Goal: Information Seeking & Learning: Learn about a topic

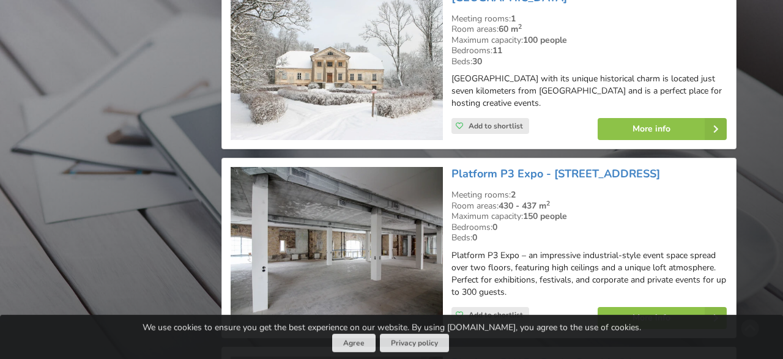
scroll to position [14431, 0]
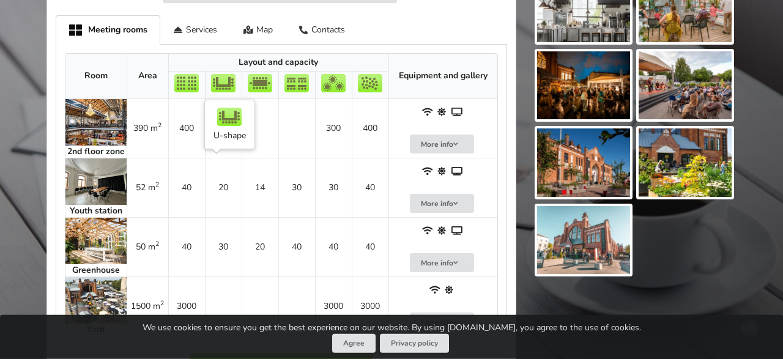
scroll to position [663, 0]
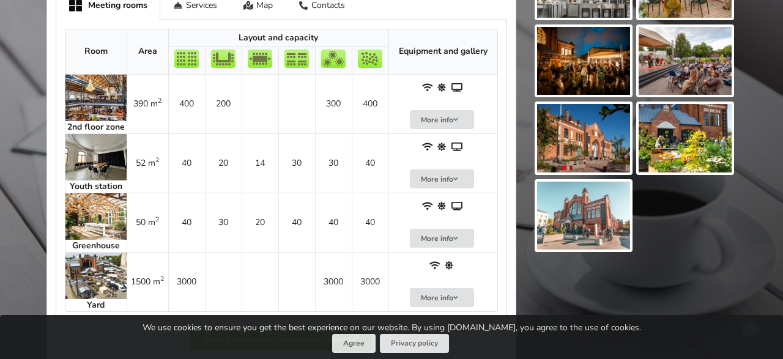
click at [108, 236] on img at bounding box center [95, 216] width 61 height 46
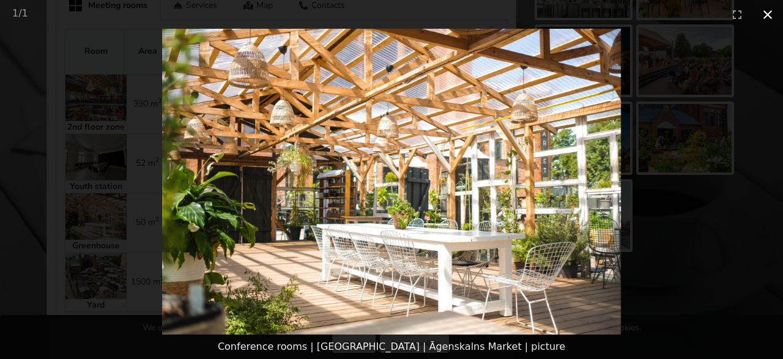
click at [763, 15] on button "Close gallery" at bounding box center [767, 14] width 31 height 29
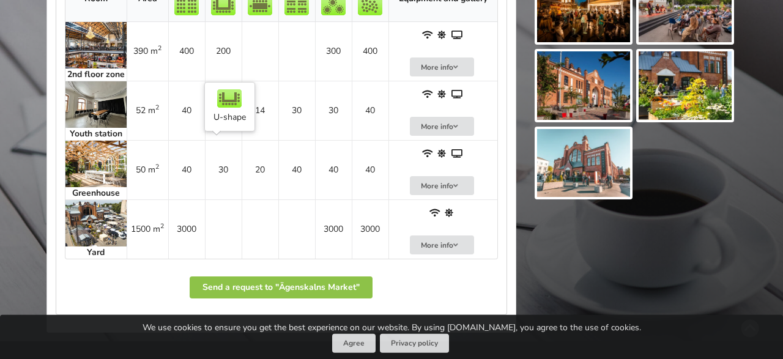
scroll to position [692, 0]
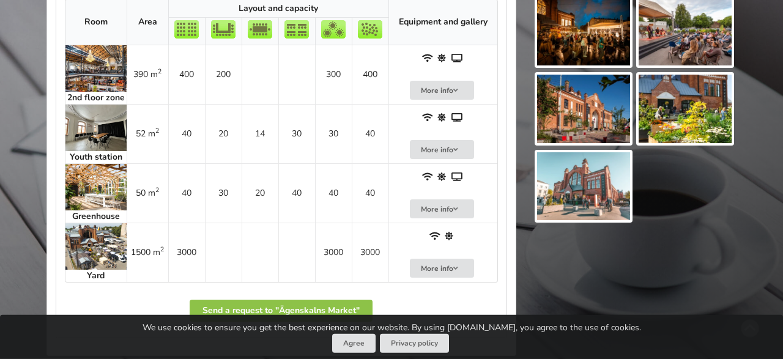
click at [90, 183] on img at bounding box center [95, 187] width 61 height 46
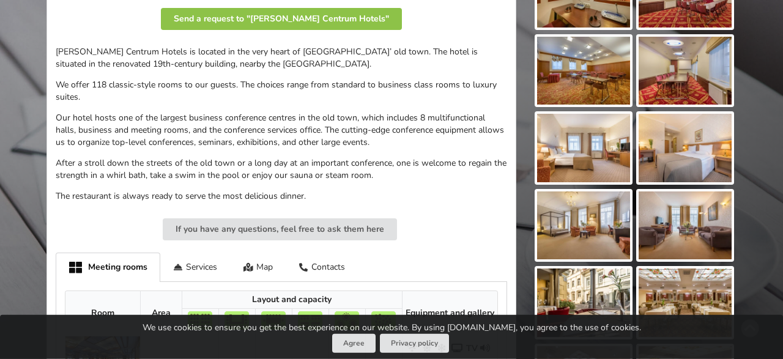
scroll to position [344, 0]
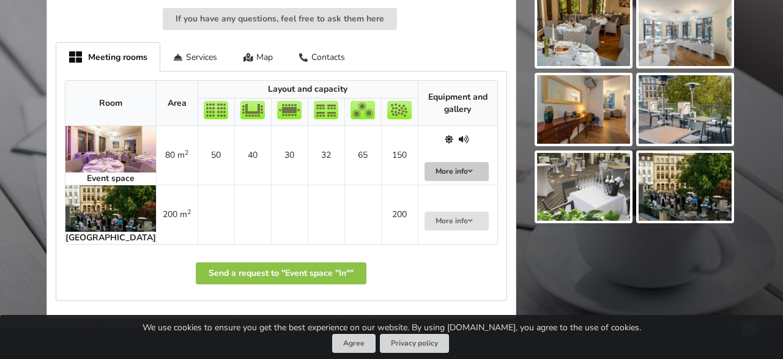
scroll to position [692, 0]
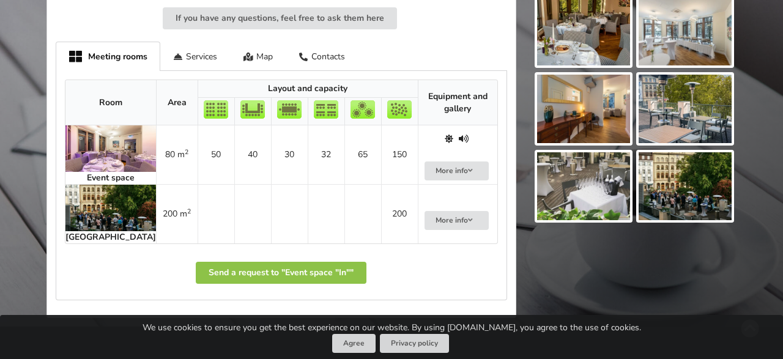
click at [117, 145] on img at bounding box center [110, 148] width 90 height 46
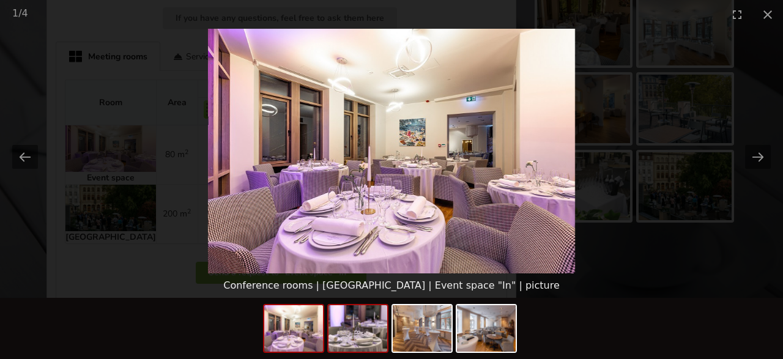
click at [353, 334] on img at bounding box center [357, 328] width 59 height 46
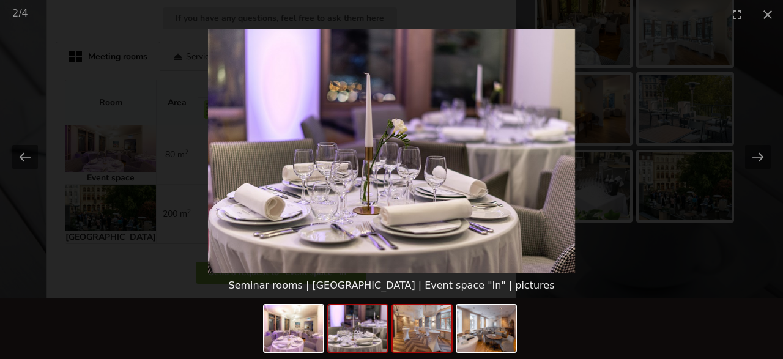
click at [398, 333] on img at bounding box center [421, 328] width 59 height 46
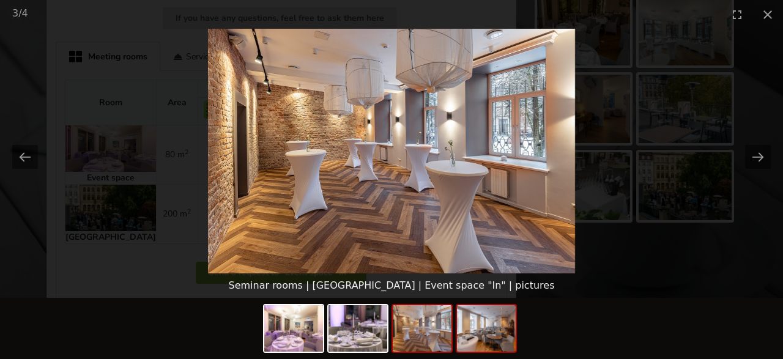
click at [470, 332] on img at bounding box center [486, 328] width 59 height 46
